Goal: Information Seeking & Learning: Learn about a topic

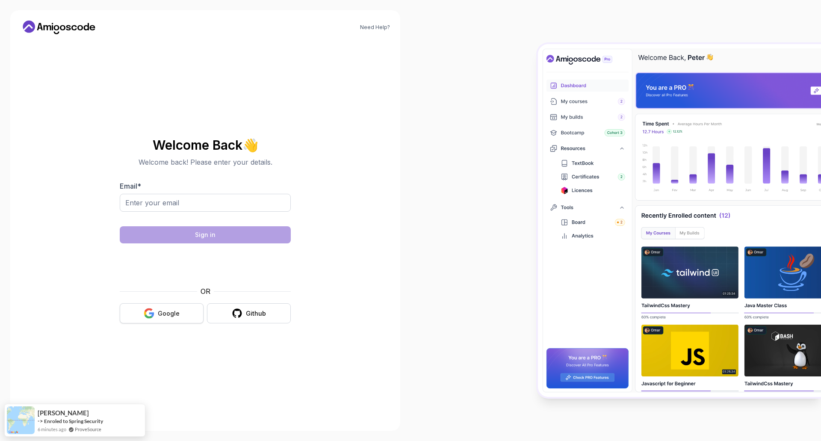
click at [165, 315] on div "Google" at bounding box center [169, 313] width 22 height 9
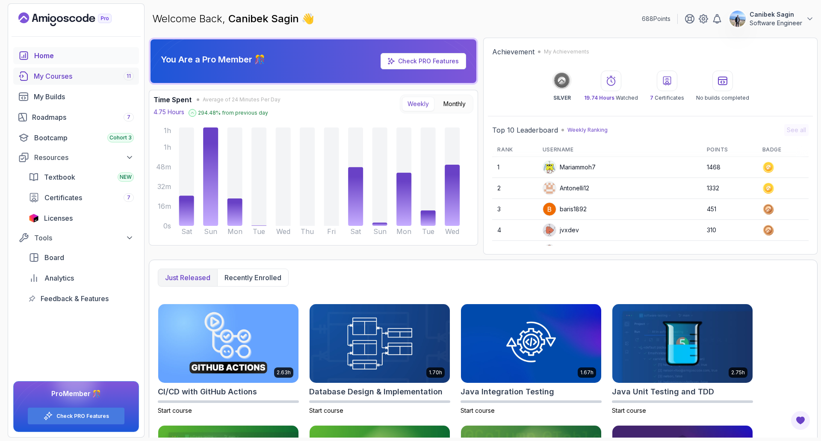
click at [100, 70] on link "My Courses 11" at bounding box center [76, 76] width 126 height 17
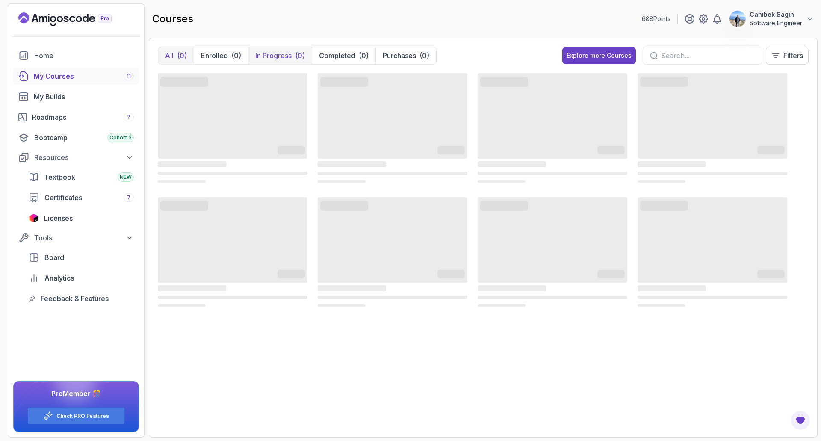
click at [287, 57] on p "In Progress" at bounding box center [273, 55] width 36 height 10
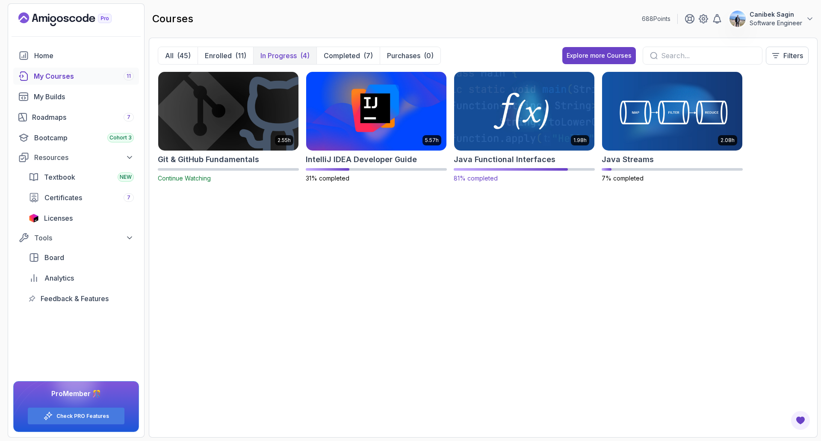
click at [518, 164] on h2 "Java Functional Interfaces" at bounding box center [504, 159] width 102 height 12
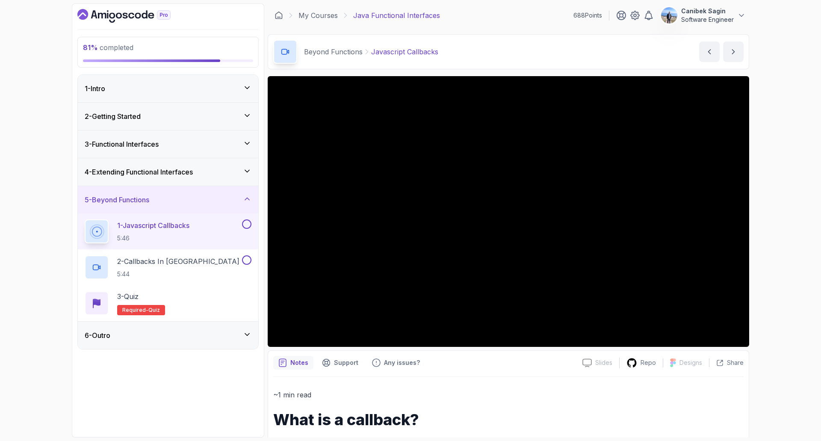
click at [160, 169] on h3 "4 - Extending Functional Interfaces" at bounding box center [139, 172] width 108 height 10
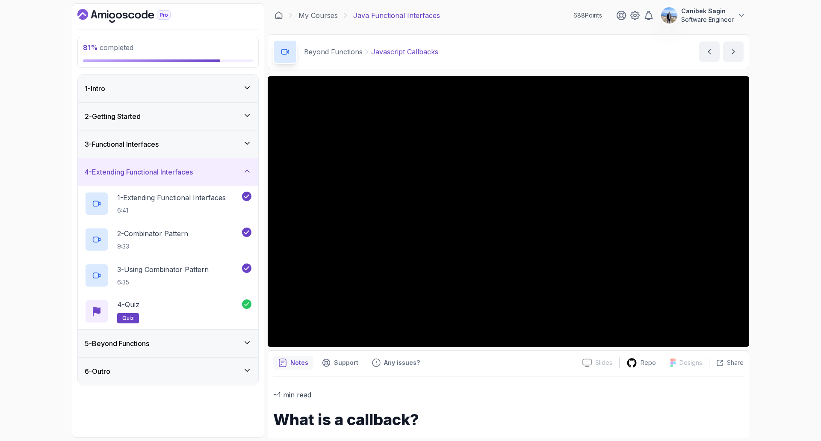
click at [209, 343] on div "5 - Beyond Functions" at bounding box center [168, 343] width 167 height 10
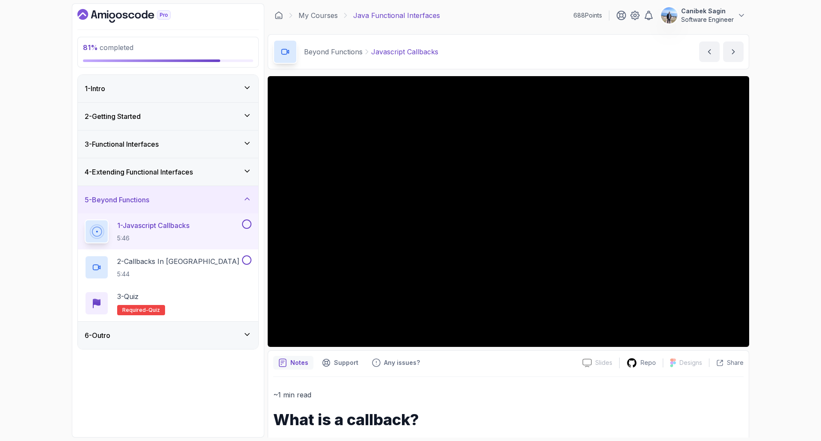
click at [548, 423] on h1 "What is a callback?" at bounding box center [508, 419] width 470 height 17
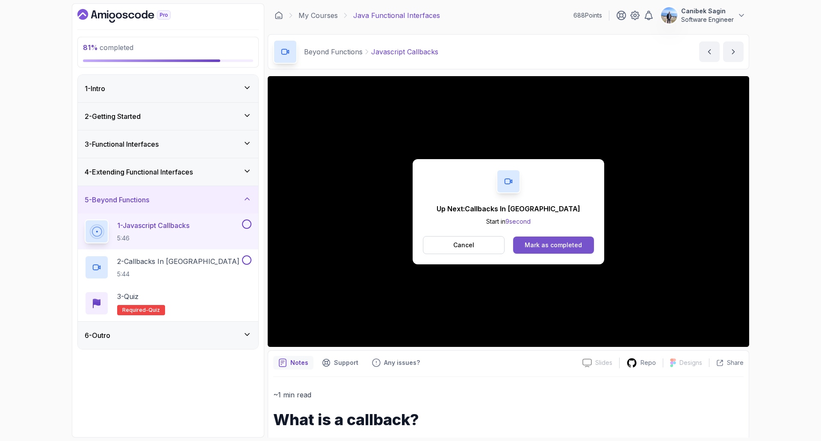
click at [548, 239] on button "Mark as completed" at bounding box center [553, 244] width 81 height 17
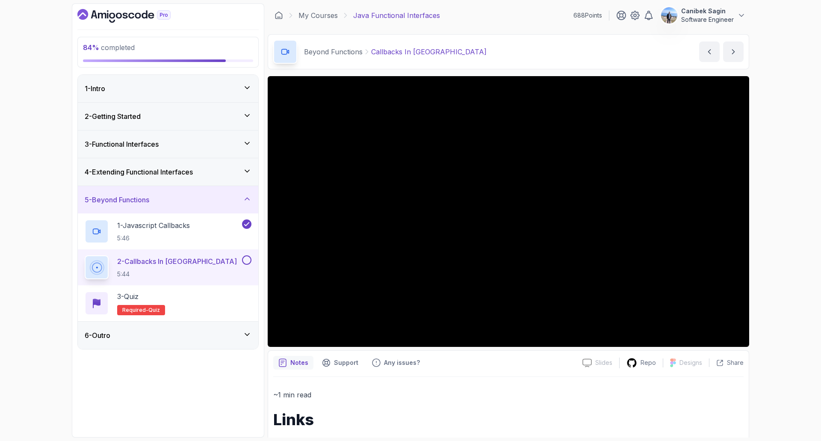
click at [241, 266] on button "2 - Callbacks In Java 5:44" at bounding box center [168, 267] width 167 height 24
click at [245, 261] on button at bounding box center [246, 259] width 9 height 9
click at [230, 303] on div "3 - Quiz Required- quiz" at bounding box center [168, 303] width 167 height 24
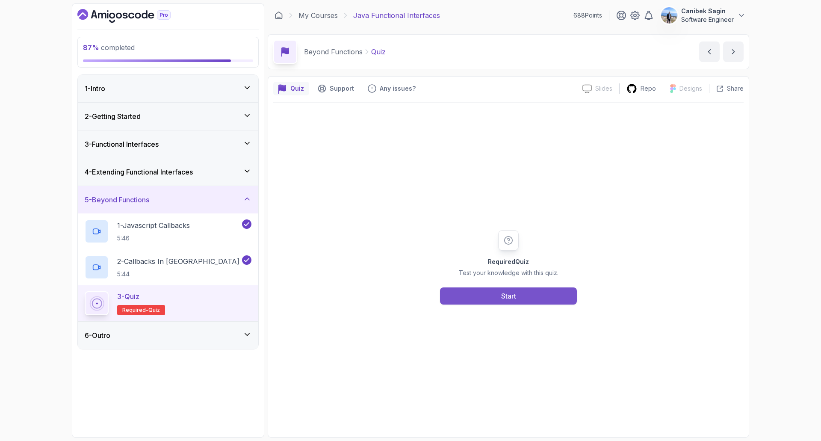
click at [518, 295] on button "Start" at bounding box center [508, 295] width 137 height 17
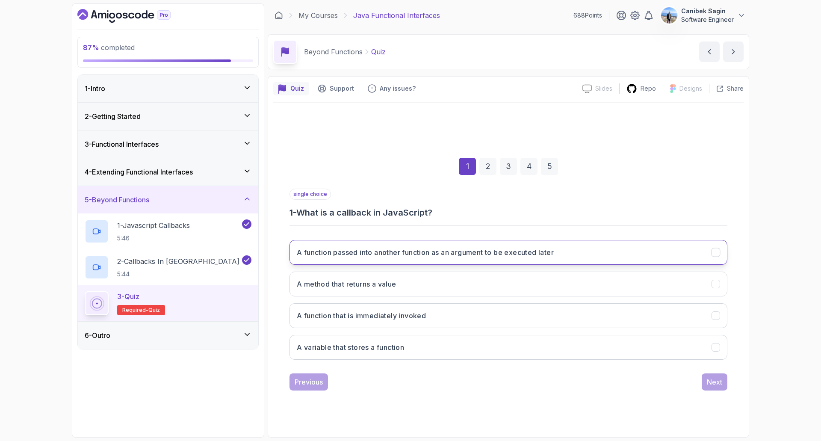
click at [505, 256] on h3 "A function passed into another function as an argument to be executed later" at bounding box center [425, 252] width 257 height 10
click at [712, 378] on div "Next" at bounding box center [713, 382] width 15 height 10
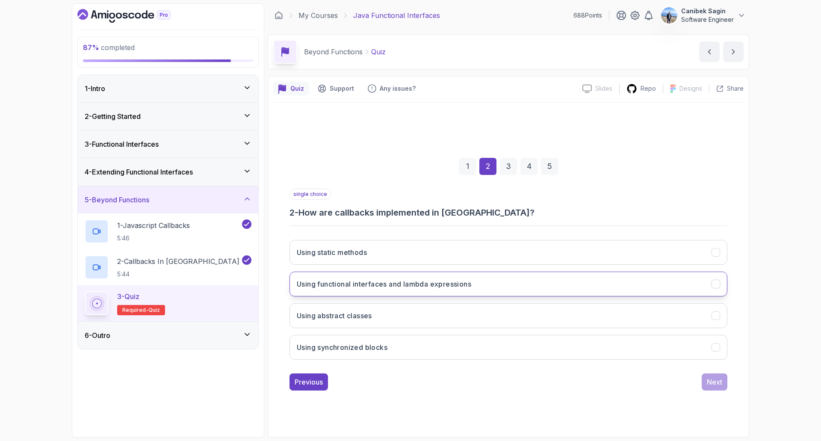
click at [469, 281] on h3 "Using functional interfaces and lambda expressions" at bounding box center [384, 284] width 174 height 10
click at [724, 381] on button "Next" at bounding box center [714, 381] width 26 height 17
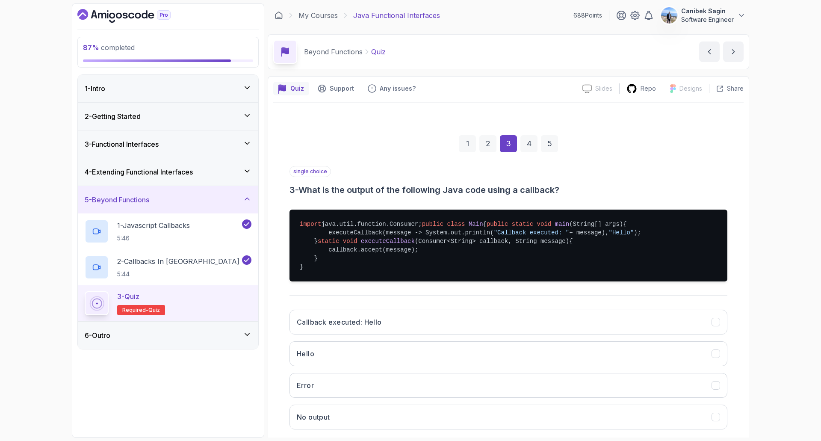
scroll to position [43, 0]
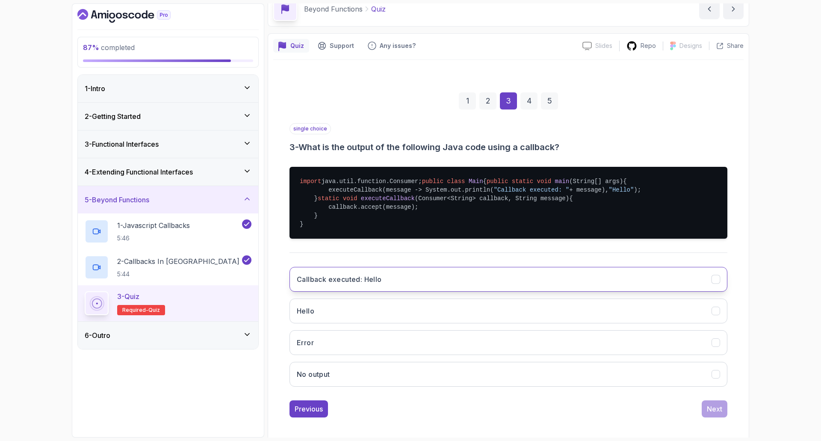
click at [634, 291] on button "Callback executed: Hello" at bounding box center [508, 279] width 438 height 25
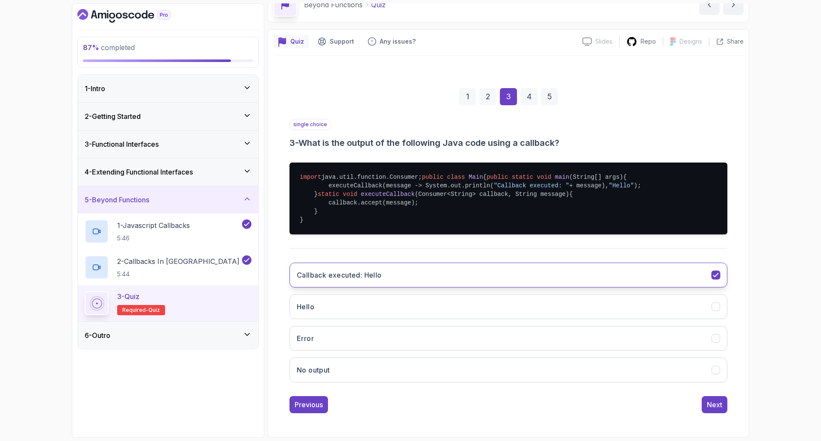
scroll to position [90, 0]
click at [717, 403] on div "Next" at bounding box center [713, 404] width 15 height 10
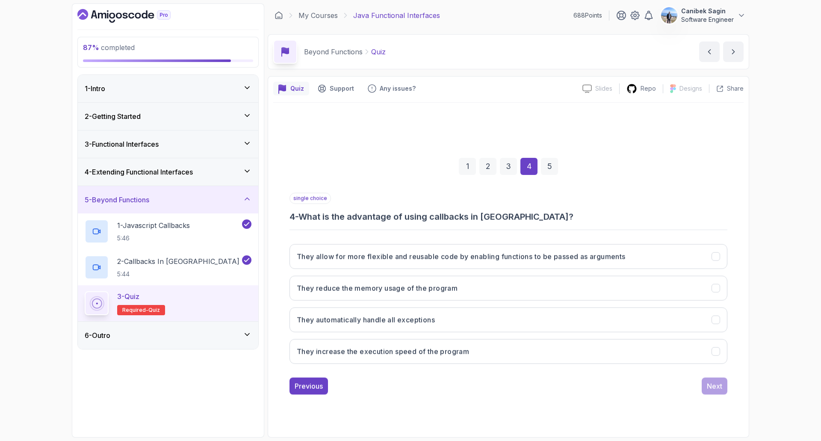
scroll to position [0, 0]
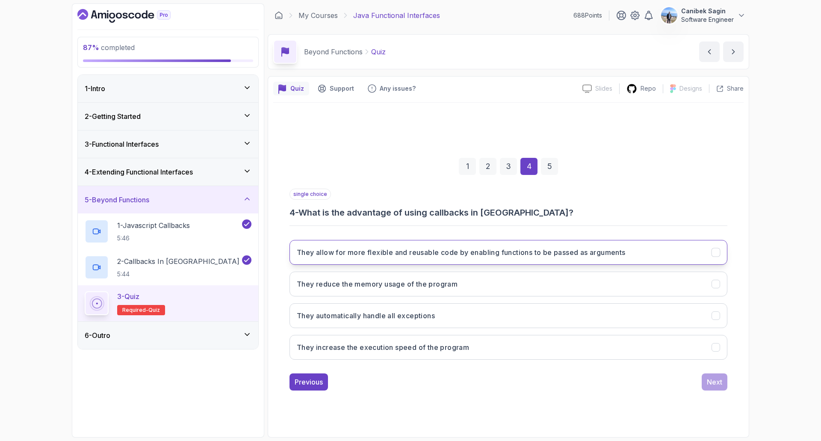
click at [476, 256] on h3 "They allow for more flexible and reusable code by enabling functions to be pass…" at bounding box center [461, 252] width 329 height 10
click at [712, 385] on div "Next" at bounding box center [713, 382] width 15 height 10
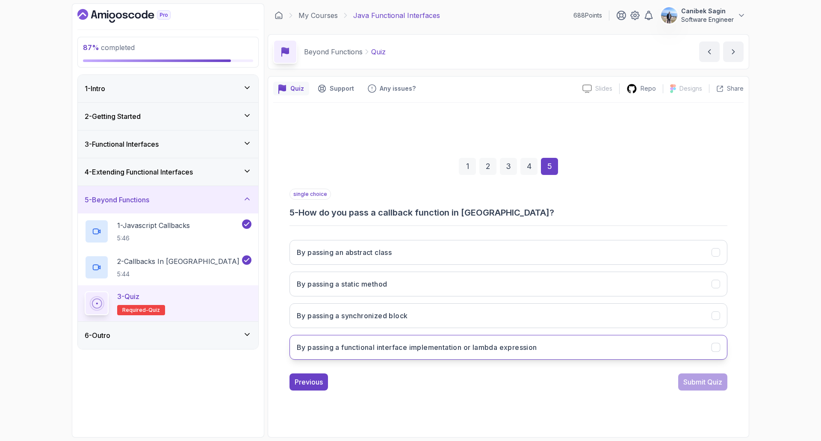
click at [415, 349] on h3 "By passing a functional interface implementation or lambda expression" at bounding box center [417, 347] width 240 height 10
click at [703, 385] on div "Submit Quiz" at bounding box center [702, 382] width 39 height 10
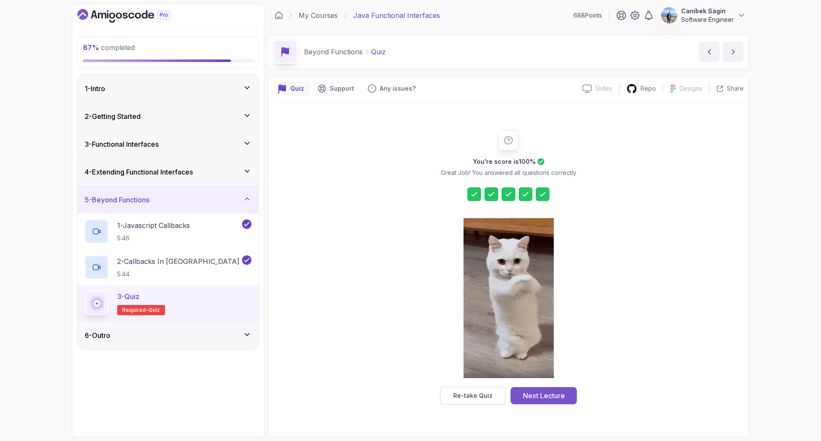
click at [544, 393] on div "Next Lecture" at bounding box center [544, 395] width 42 height 10
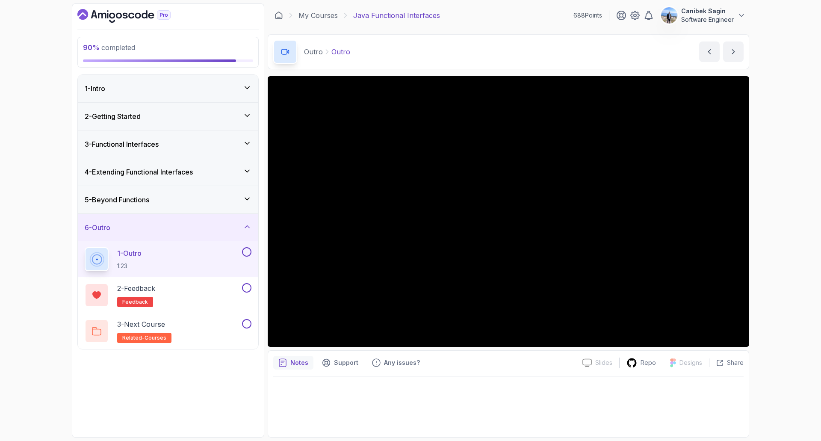
click at [243, 251] on button at bounding box center [246, 251] width 9 height 9
click at [229, 291] on div "2 - Feedback feedback" at bounding box center [163, 295] width 156 height 24
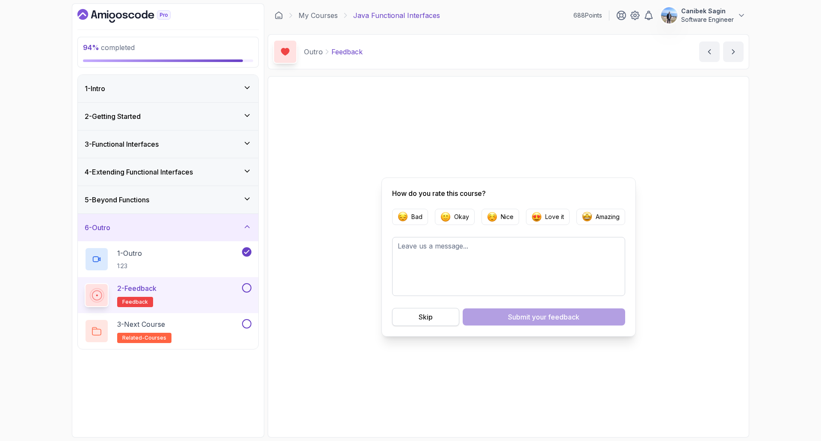
click at [428, 322] on button "Skip" at bounding box center [425, 317] width 67 height 18
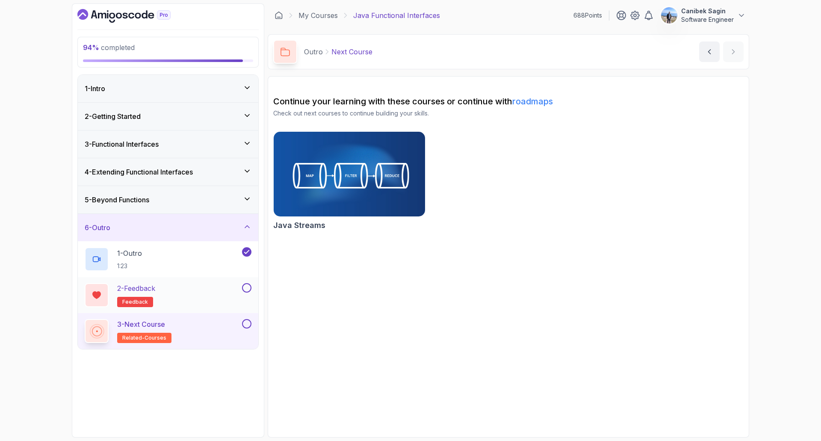
click at [250, 289] on button at bounding box center [246, 287] width 9 height 9
click at [235, 327] on div "3 - Next Course related-courses" at bounding box center [163, 331] width 156 height 24
click at [250, 324] on button at bounding box center [246, 323] width 9 height 9
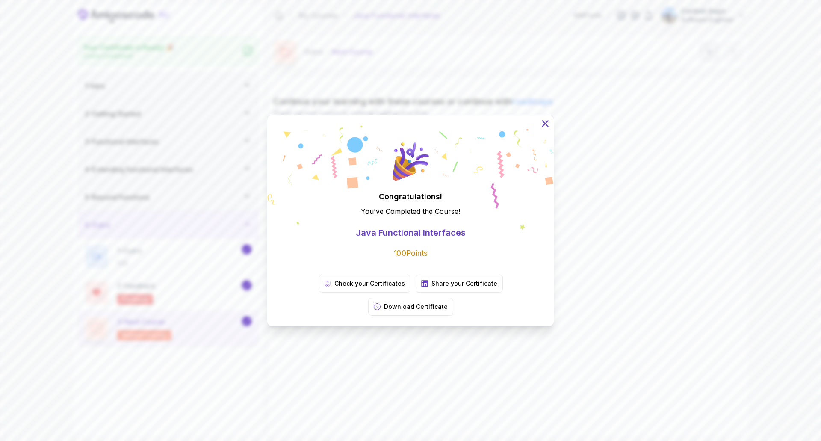
click at [547, 129] on icon at bounding box center [544, 123] width 11 height 11
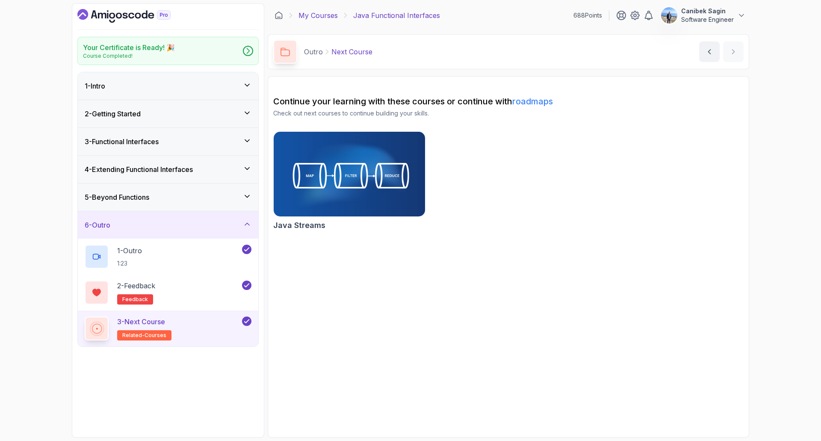
click at [322, 12] on link "My Courses" at bounding box center [317, 15] width 39 height 10
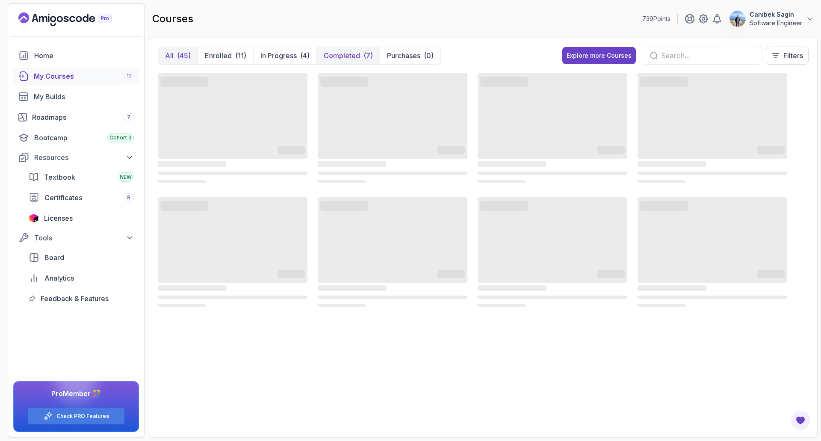
click at [348, 55] on p "Completed" at bounding box center [342, 55] width 36 height 10
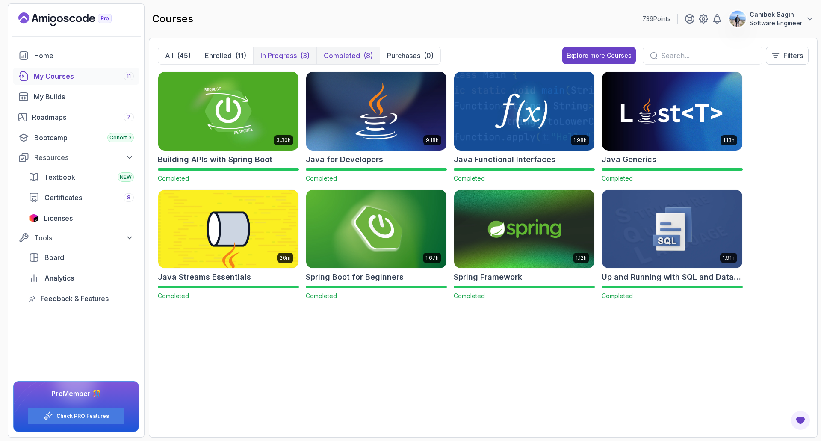
click at [276, 58] on p "In Progress" at bounding box center [278, 55] width 36 height 10
